Goal: Information Seeking & Learning: Learn about a topic

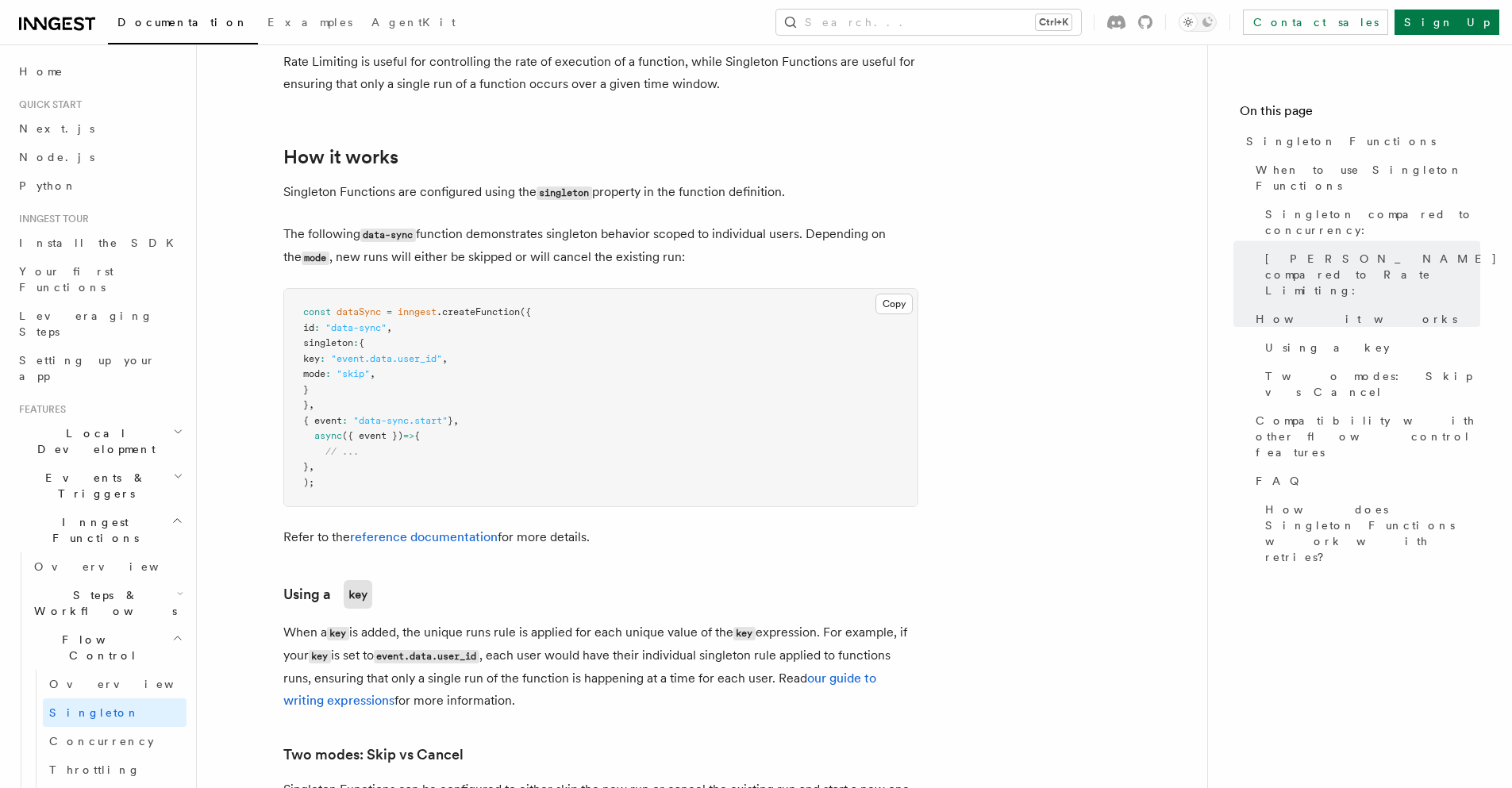
scroll to position [1047, 0]
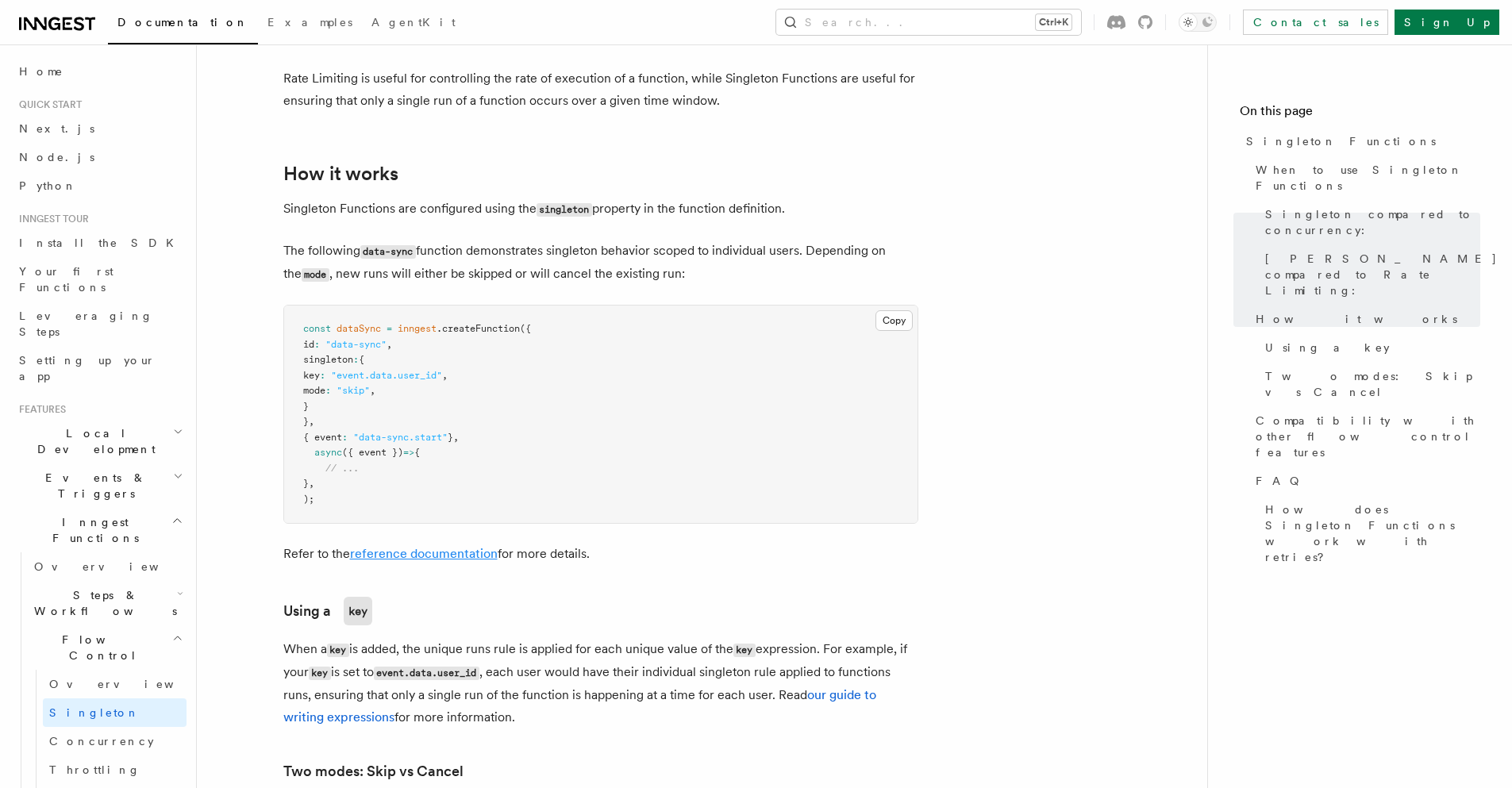
click at [418, 545] on link "reference documentation" at bounding box center [423, 553] width 147 height 15
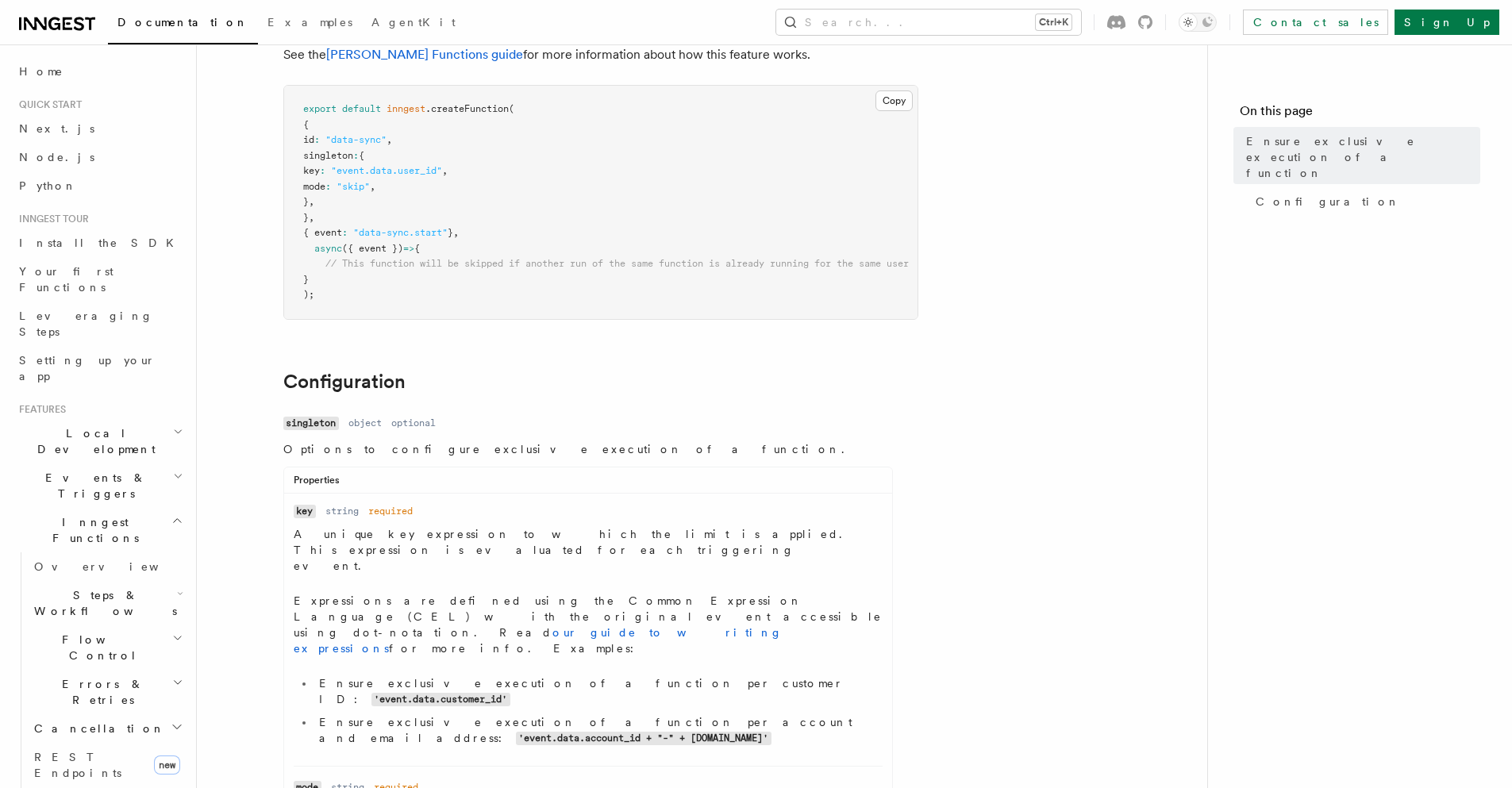
scroll to position [286, 0]
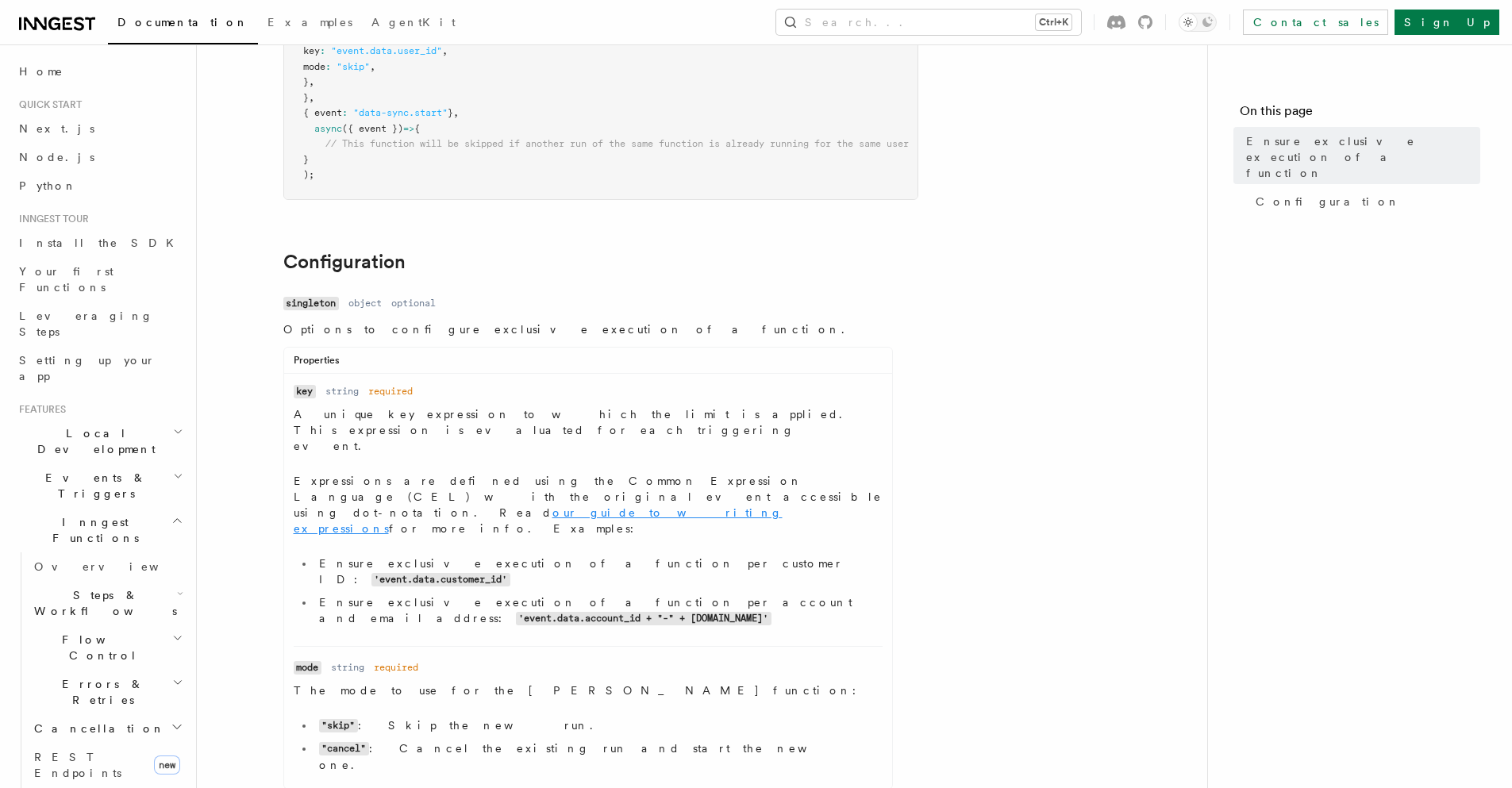
click at [491, 506] on link "our guide to writing expressions" at bounding box center [538, 521] width 489 height 29
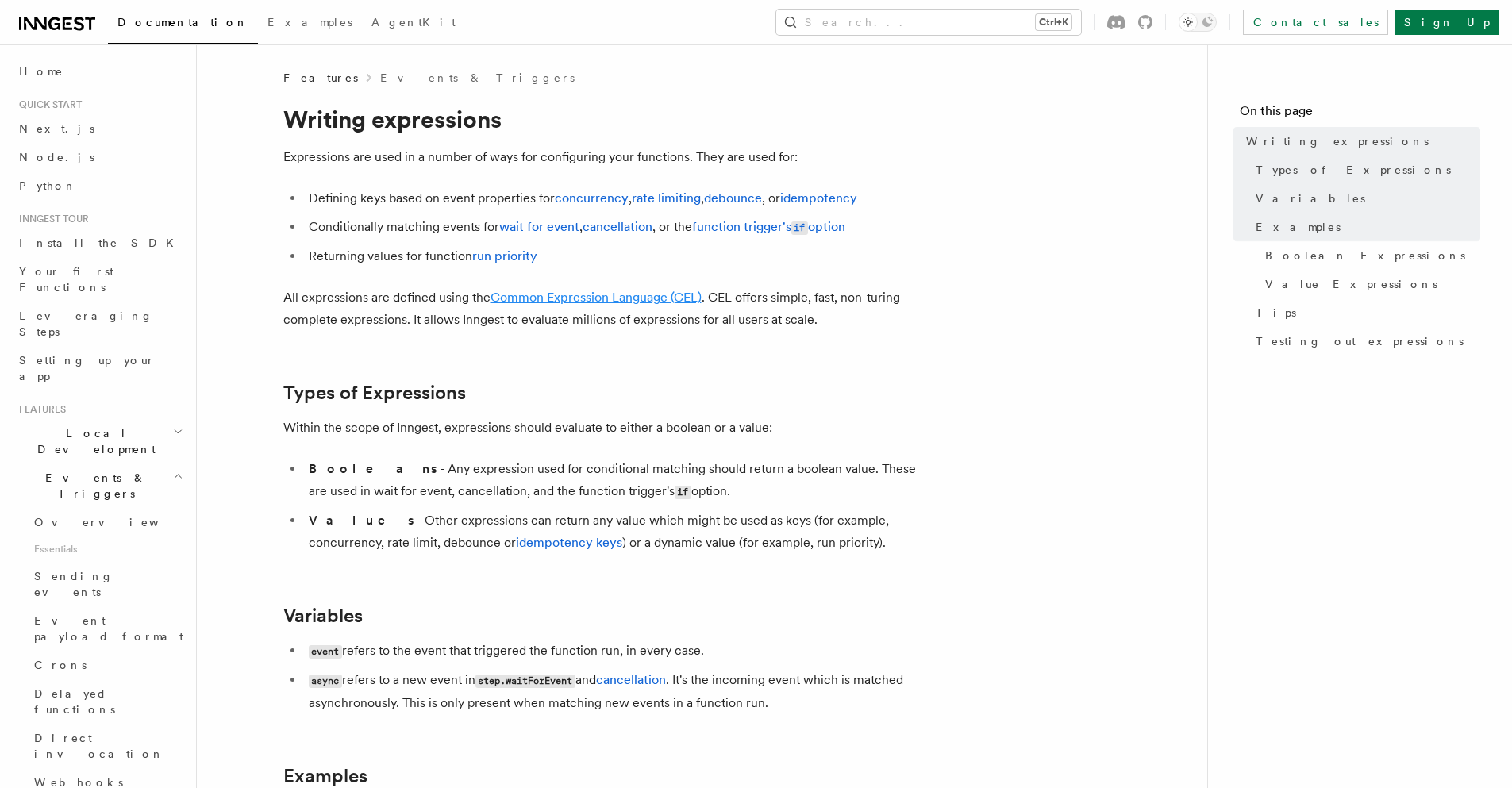
click at [638, 300] on link "Common Expression Language (CEL)" at bounding box center [596, 297] width 211 height 15
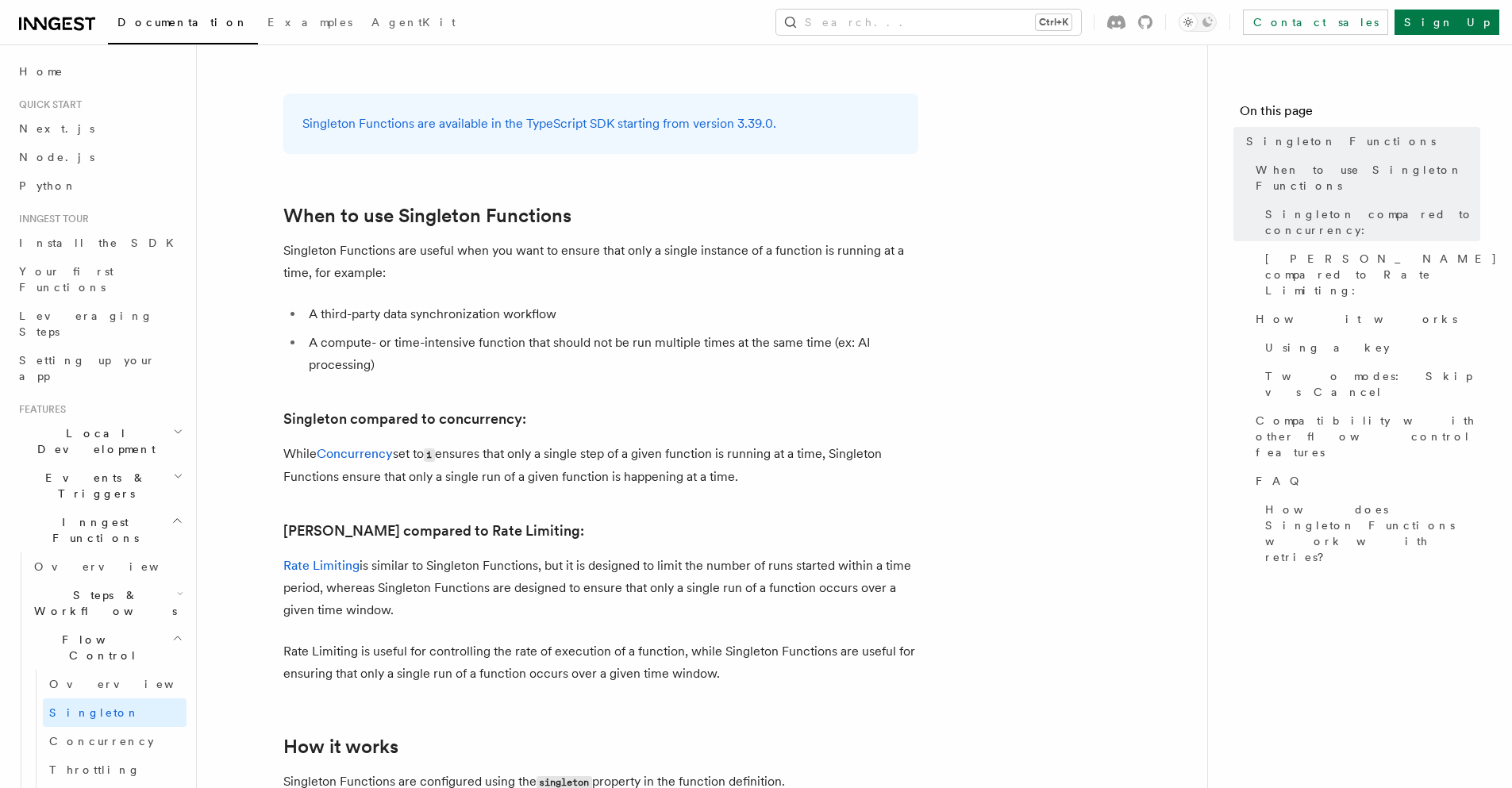
scroll to position [571, 0]
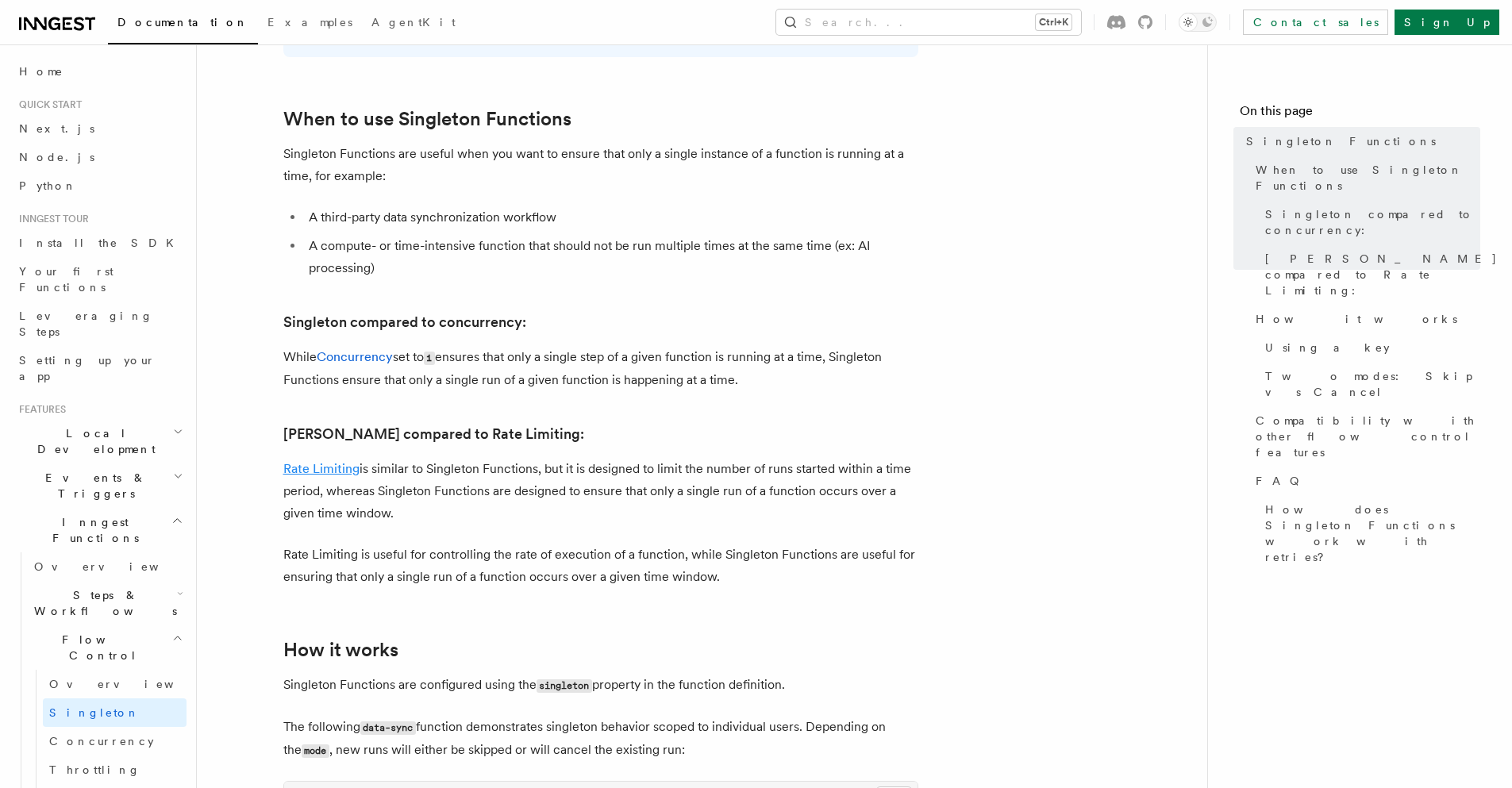
click at [322, 461] on link "Rate Limiting" at bounding box center [321, 469] width 76 height 15
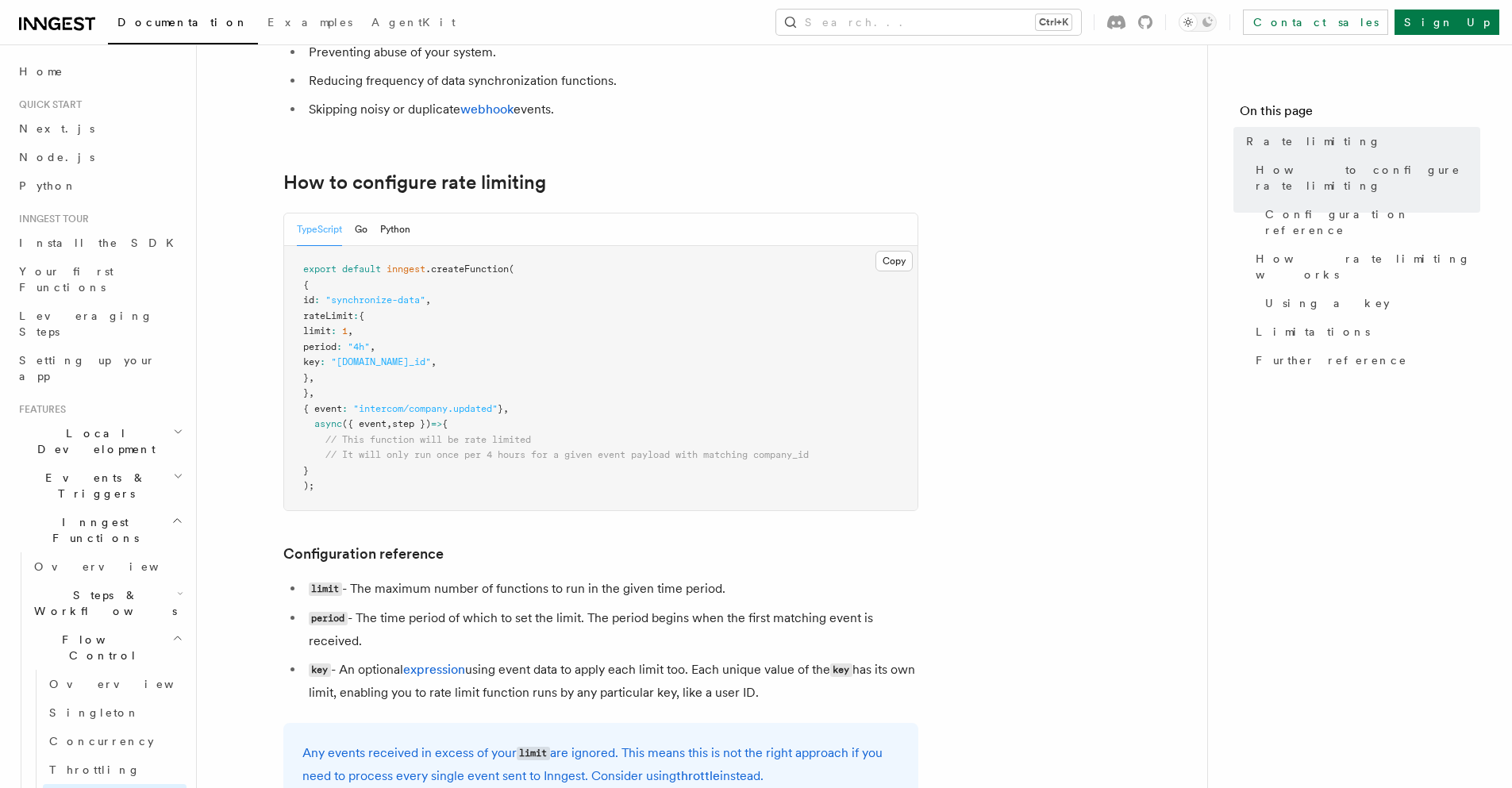
scroll to position [286, 0]
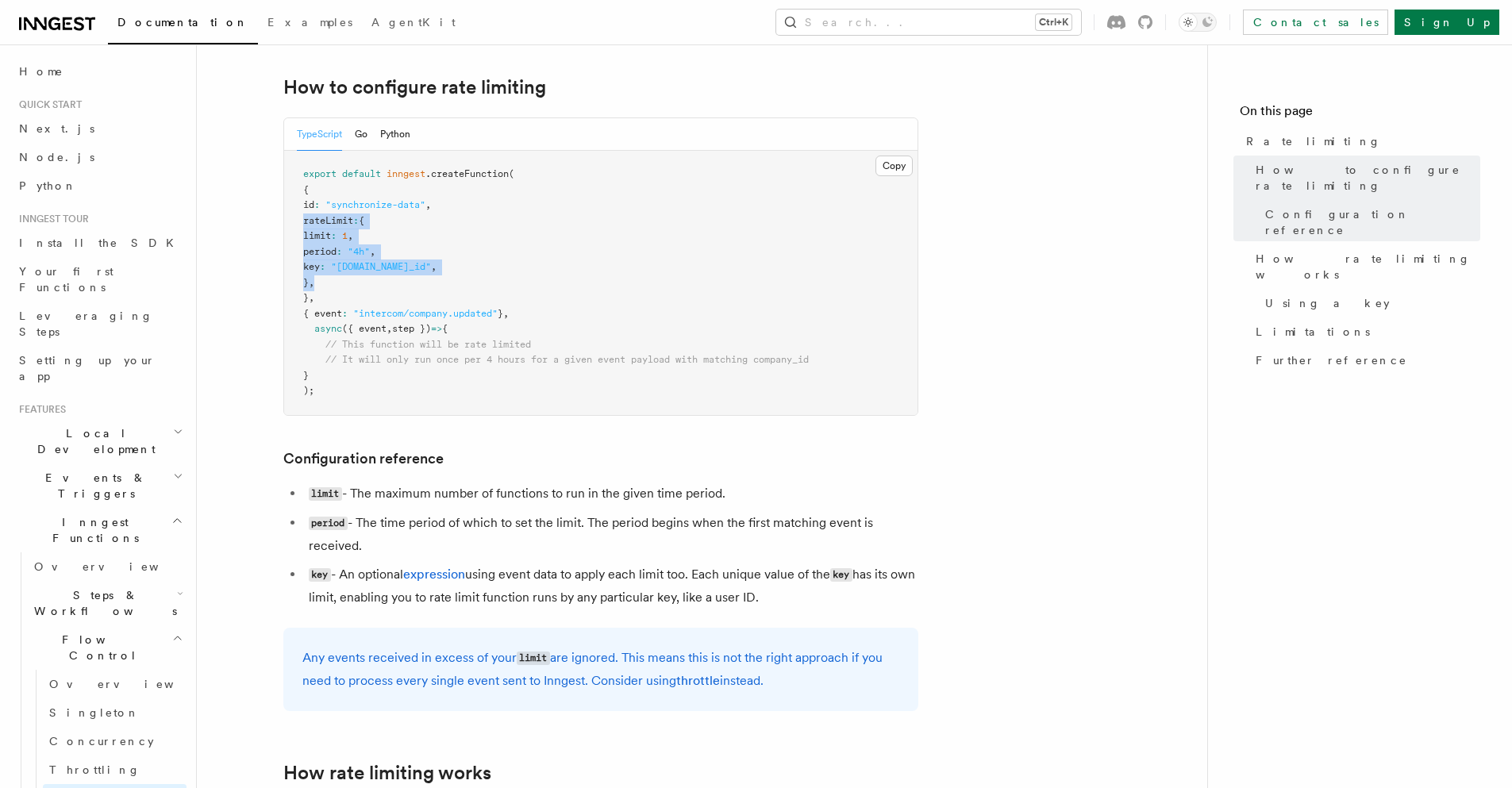
drag, startPoint x: 338, startPoint y: 282, endPoint x: 240, endPoint y: 226, distance: 112.9
copy code "rateLimit : { limit : 1 , period : "4h" , key : "[DOMAIN_NAME]_id" , } ,"
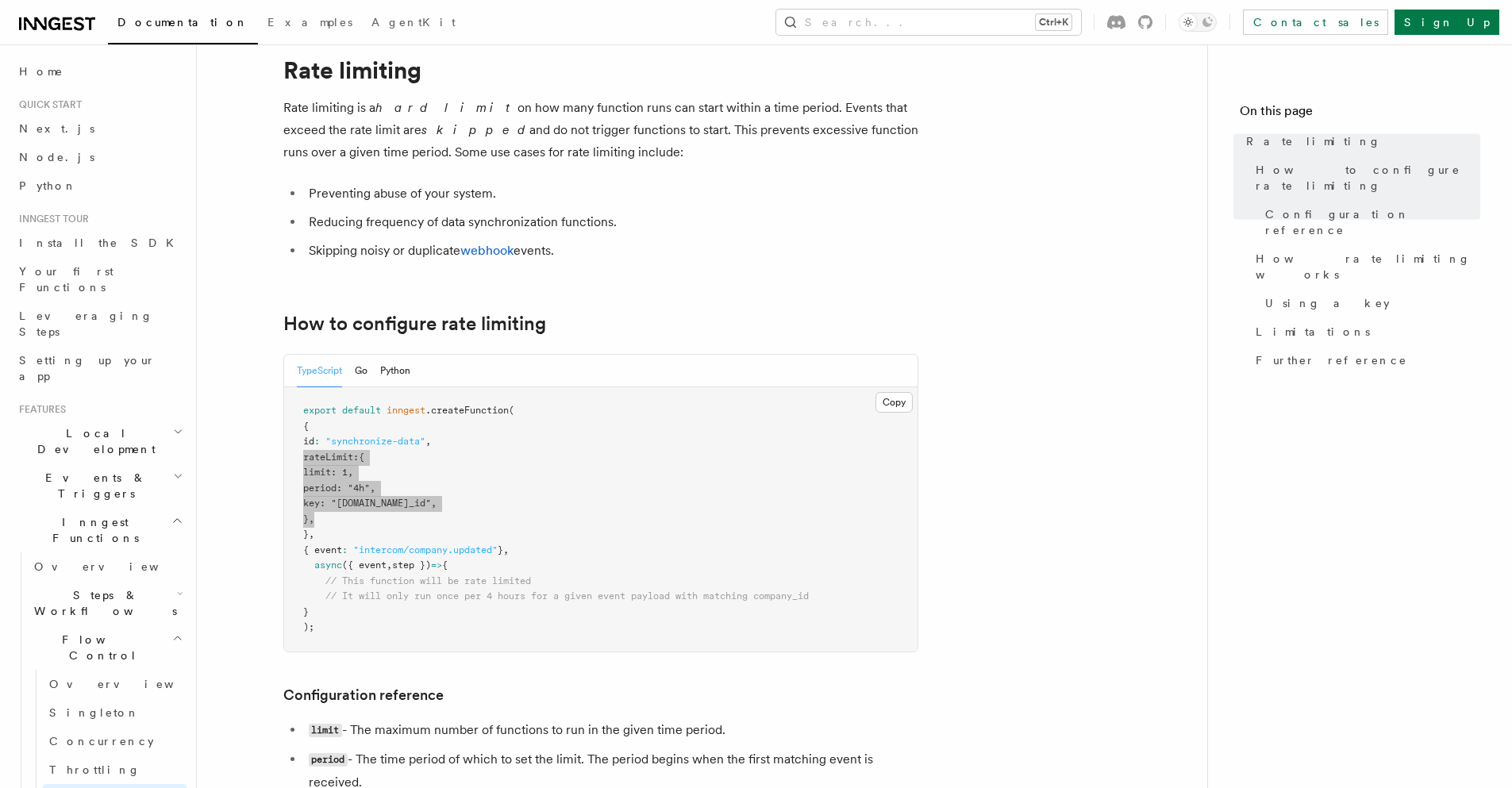
scroll to position [0, 0]
